Goal: Task Accomplishment & Management: Complete application form

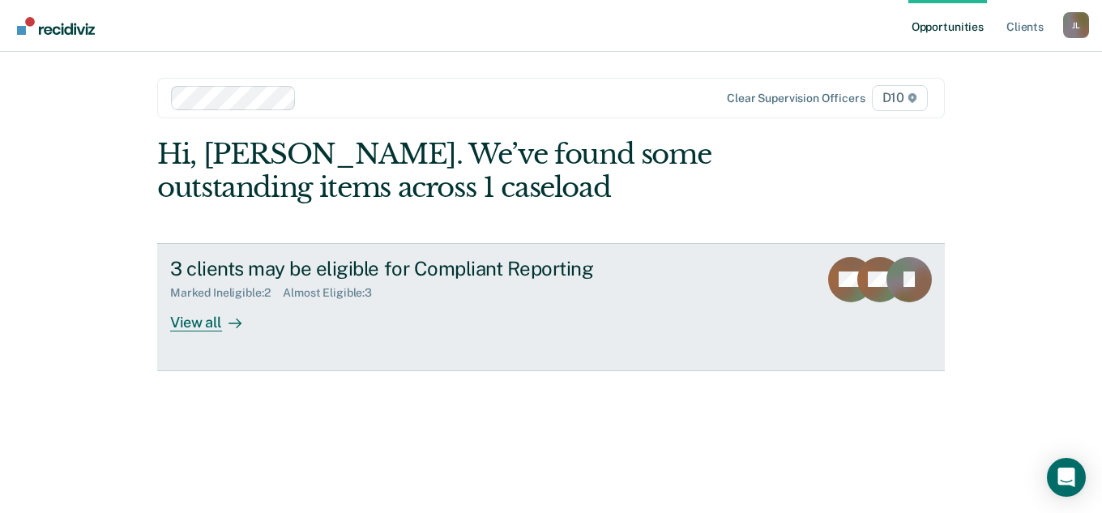
click at [246, 301] on div "View all" at bounding box center [215, 316] width 91 height 32
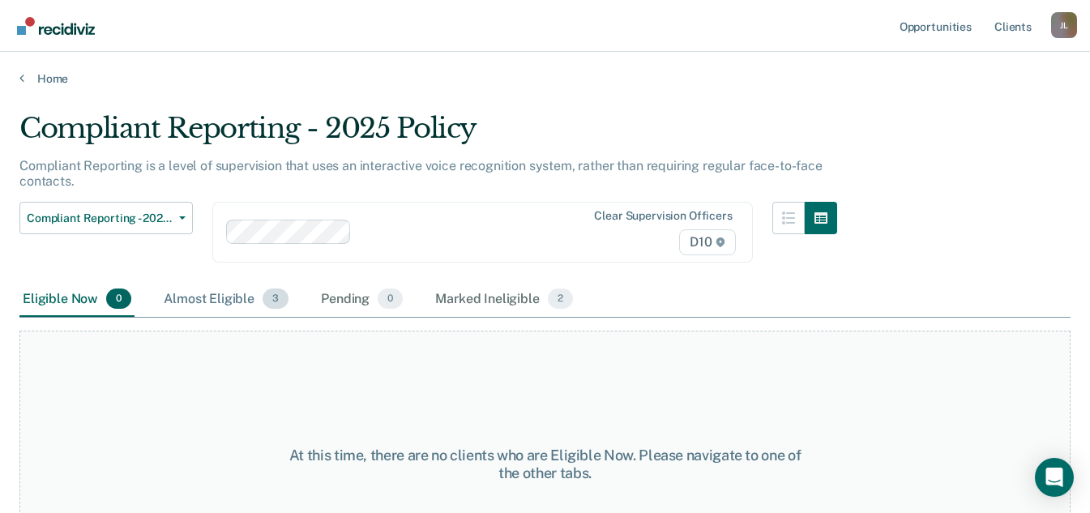
click at [218, 303] on div "Almost Eligible 3" at bounding box center [225, 300] width 131 height 36
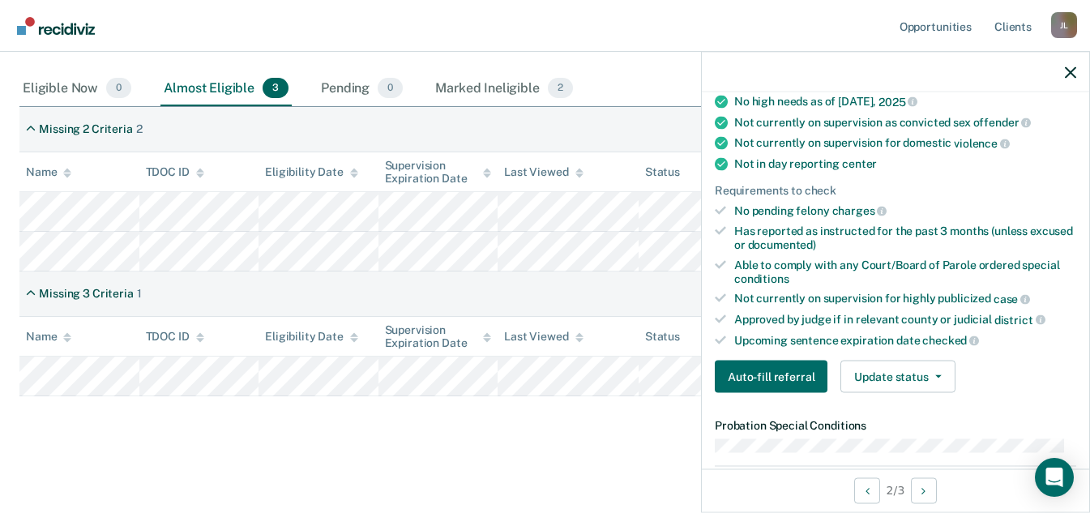
scroll to position [324, 0]
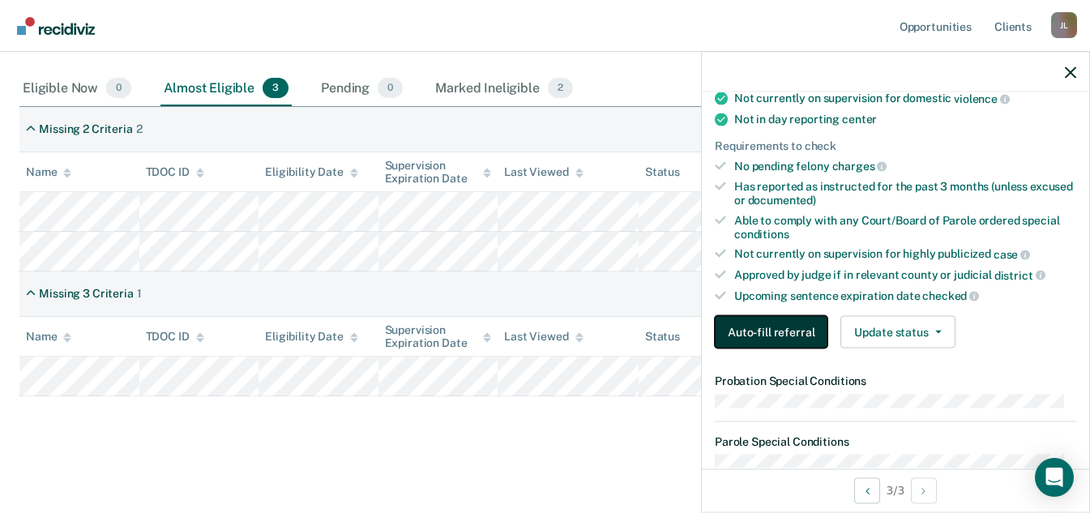
click at [743, 327] on button "Auto-fill referral" at bounding box center [771, 332] width 113 height 32
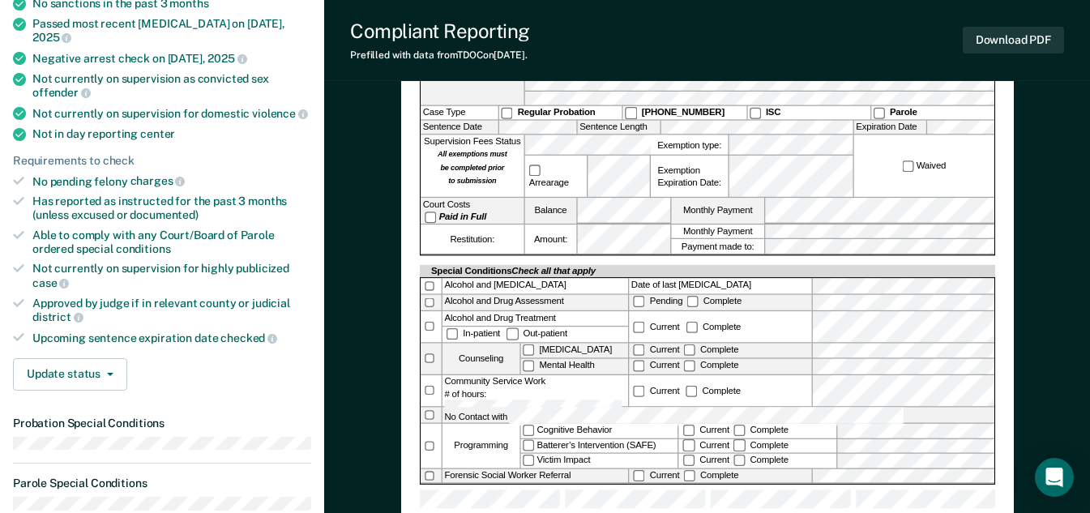
scroll to position [324, 0]
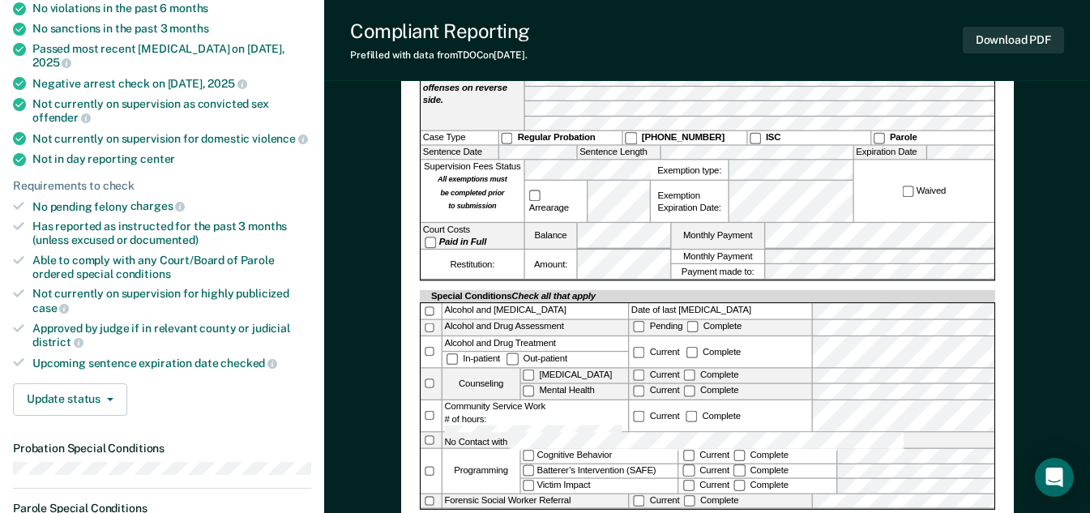
scroll to position [84, 0]
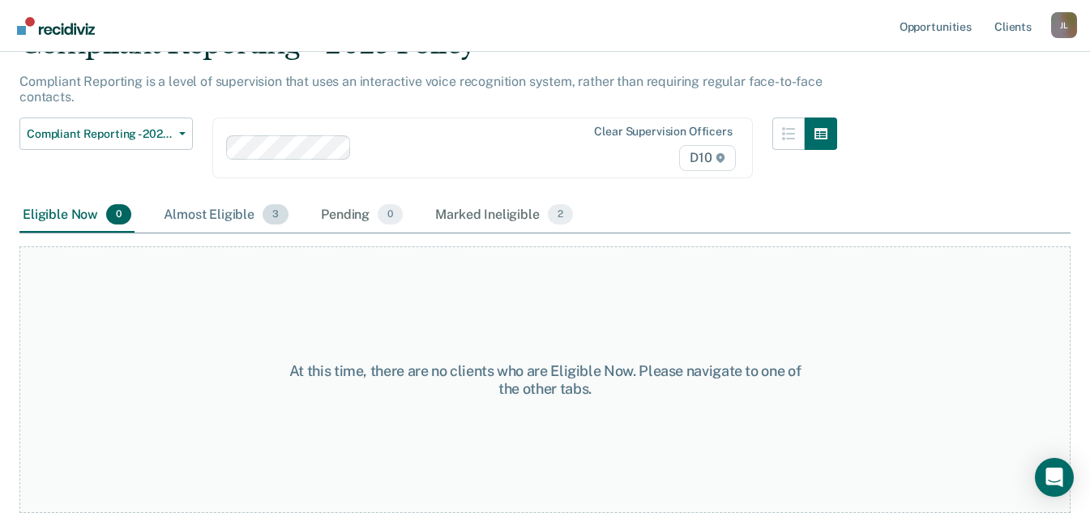
click at [237, 203] on div "Almost Eligible 3" at bounding box center [225, 216] width 131 height 36
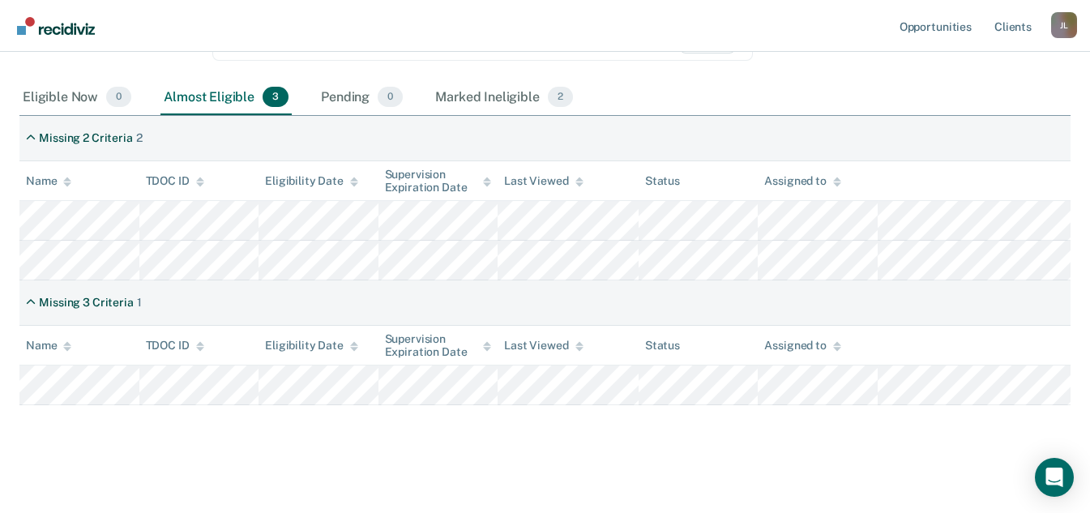
scroll to position [211, 0]
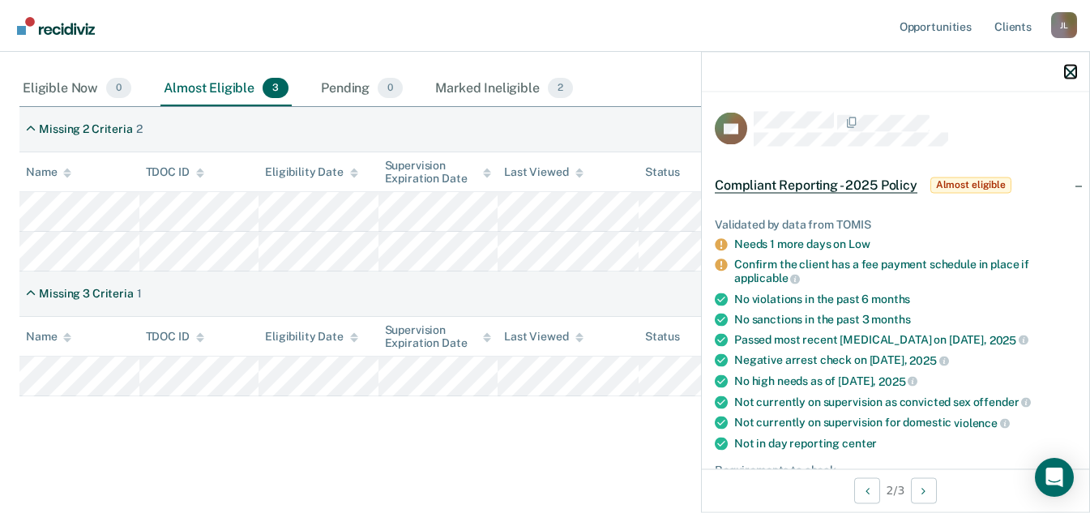
click at [1072, 73] on icon "button" at bounding box center [1070, 71] width 11 height 11
click at [1075, 70] on icon "button" at bounding box center [1070, 71] width 11 height 11
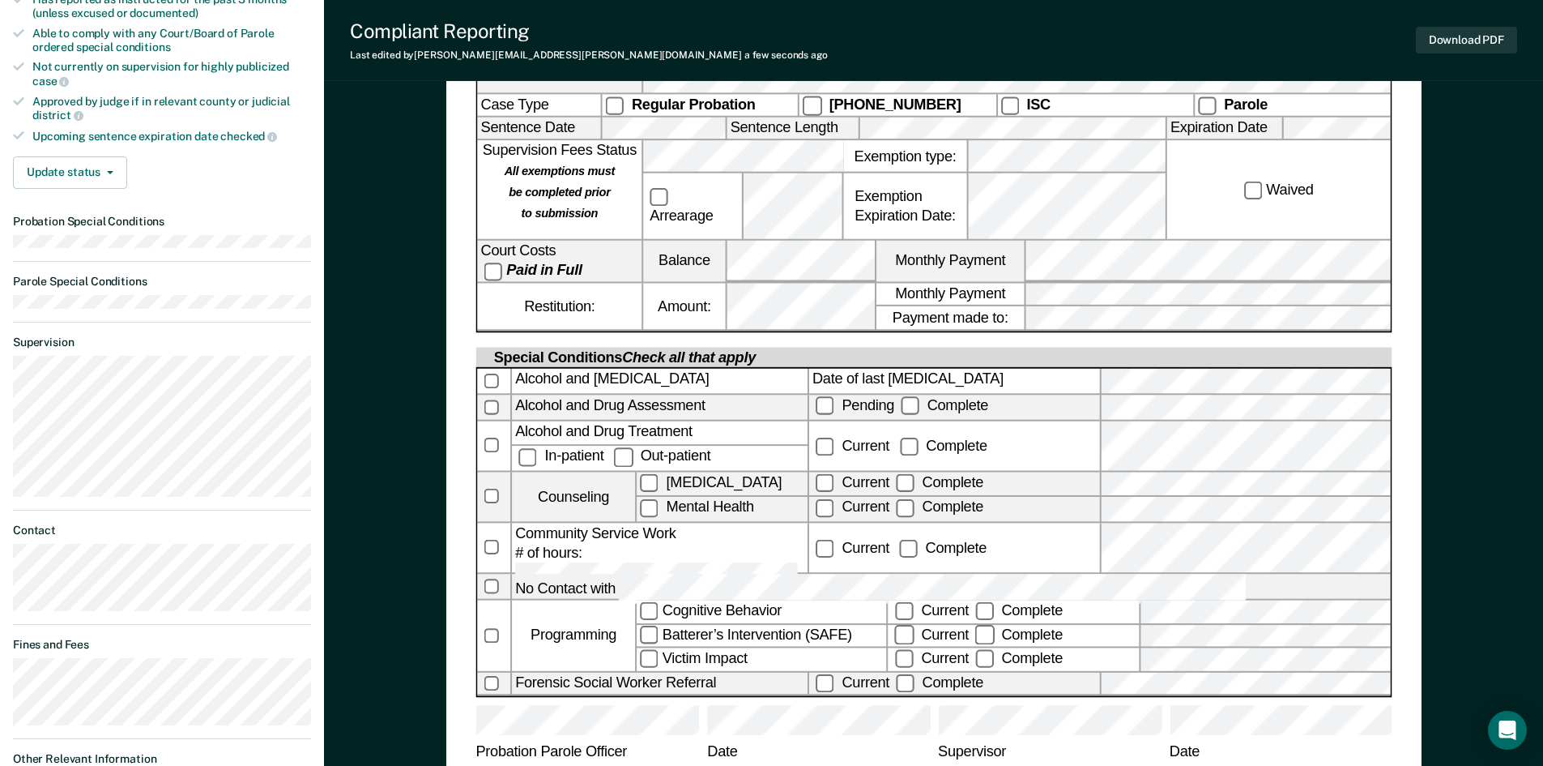
scroll to position [523, 0]
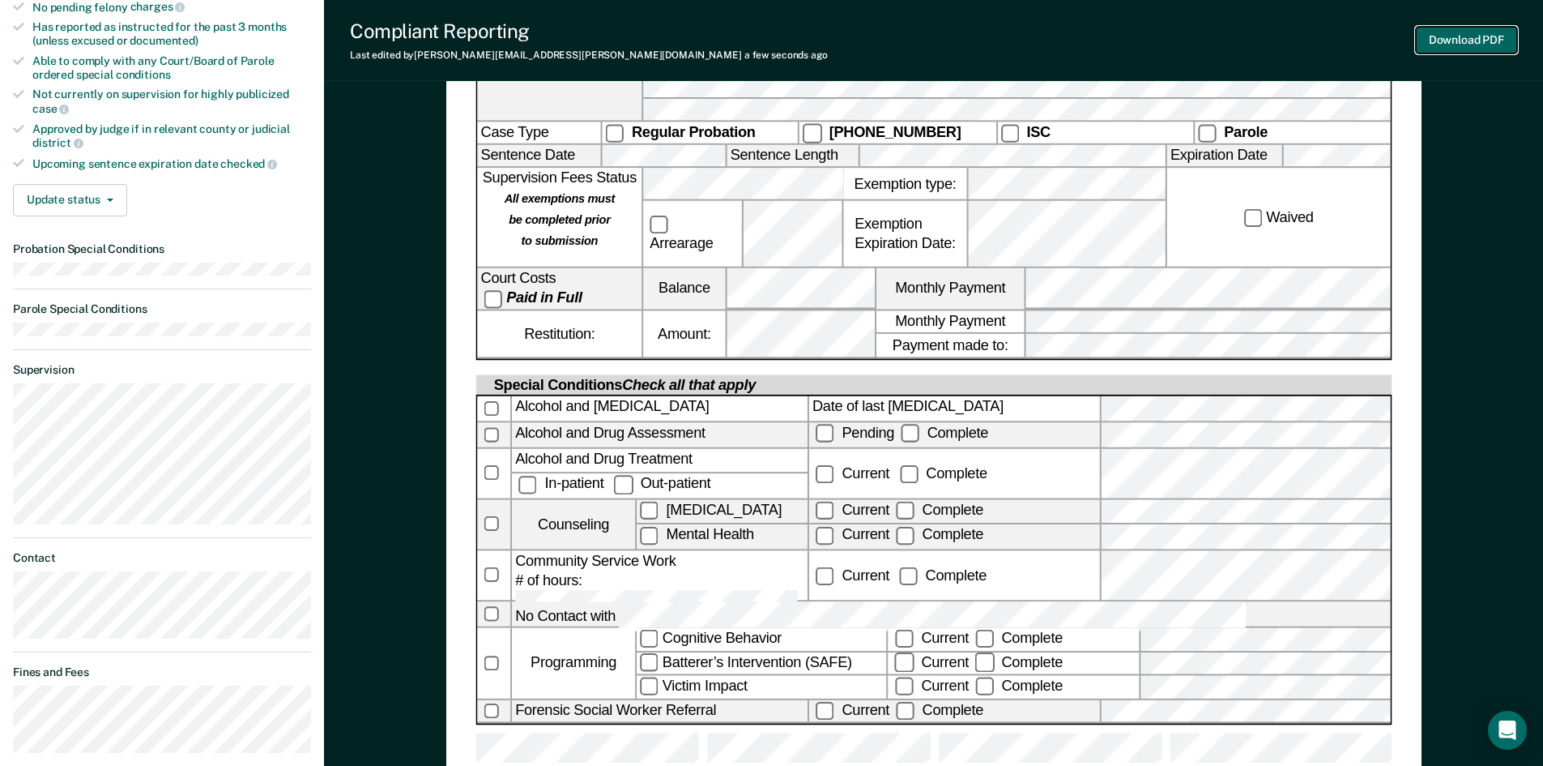
click at [1101, 47] on button "Download PDF" at bounding box center [1466, 40] width 101 height 27
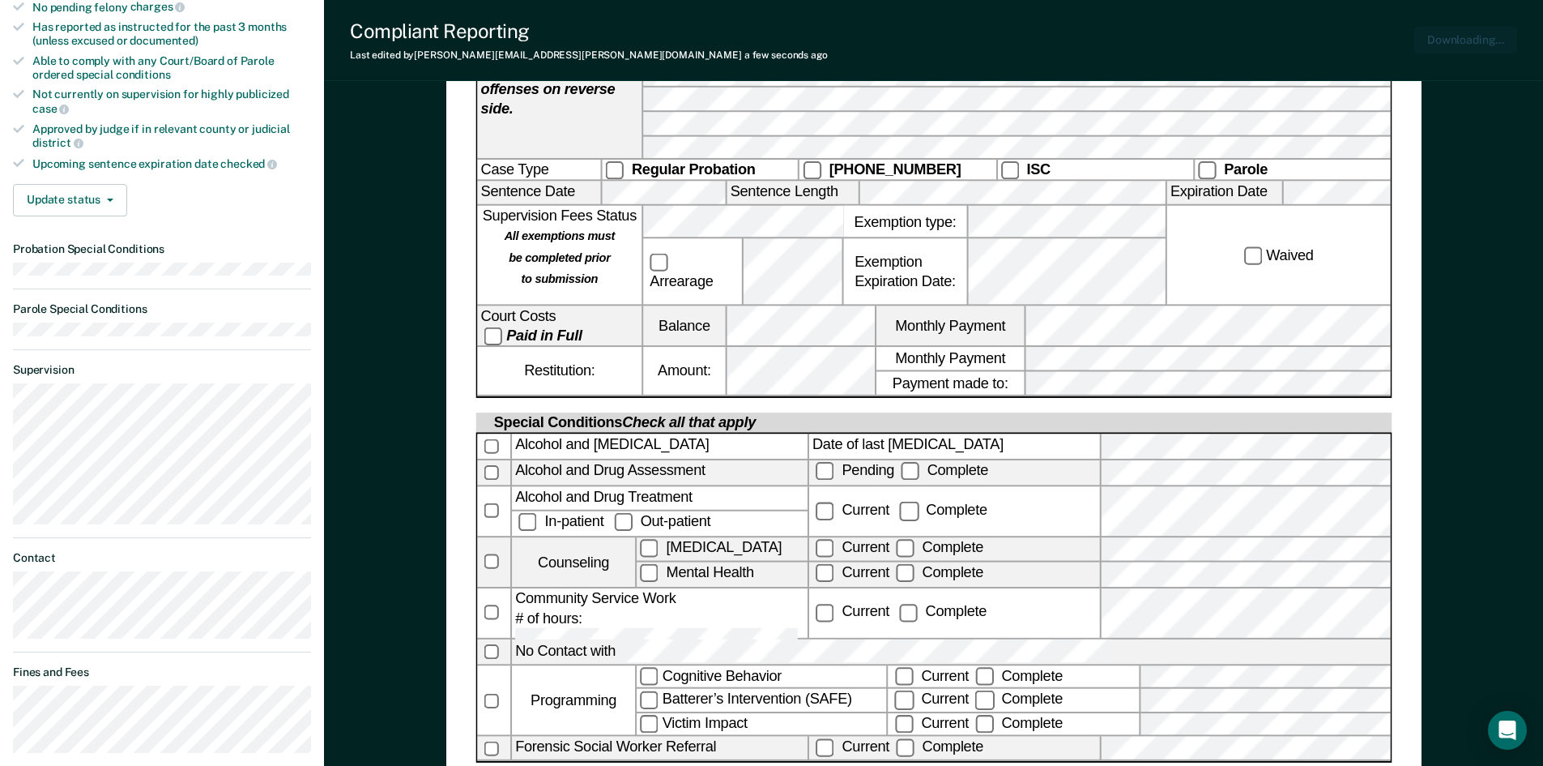
scroll to position [0, 0]
